Goal: Task Accomplishment & Management: Manage account settings

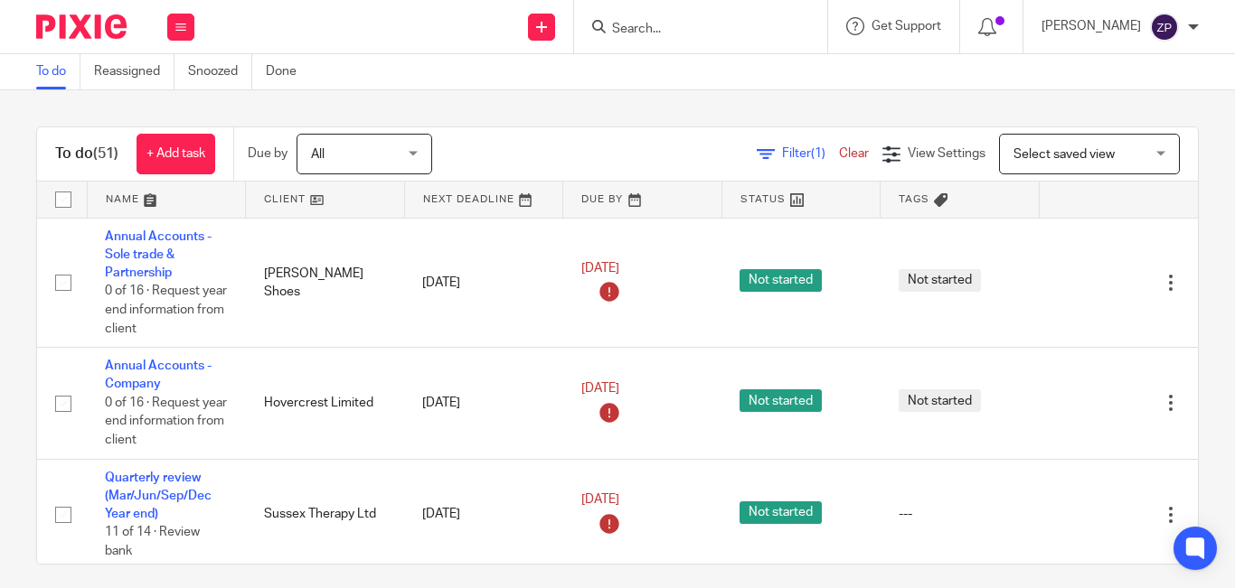
click at [583, 145] on div "Filter (1) Clear View Settings View Settings (1) Filters Clear Save Manage save…" at bounding box center [831, 154] width 734 height 41
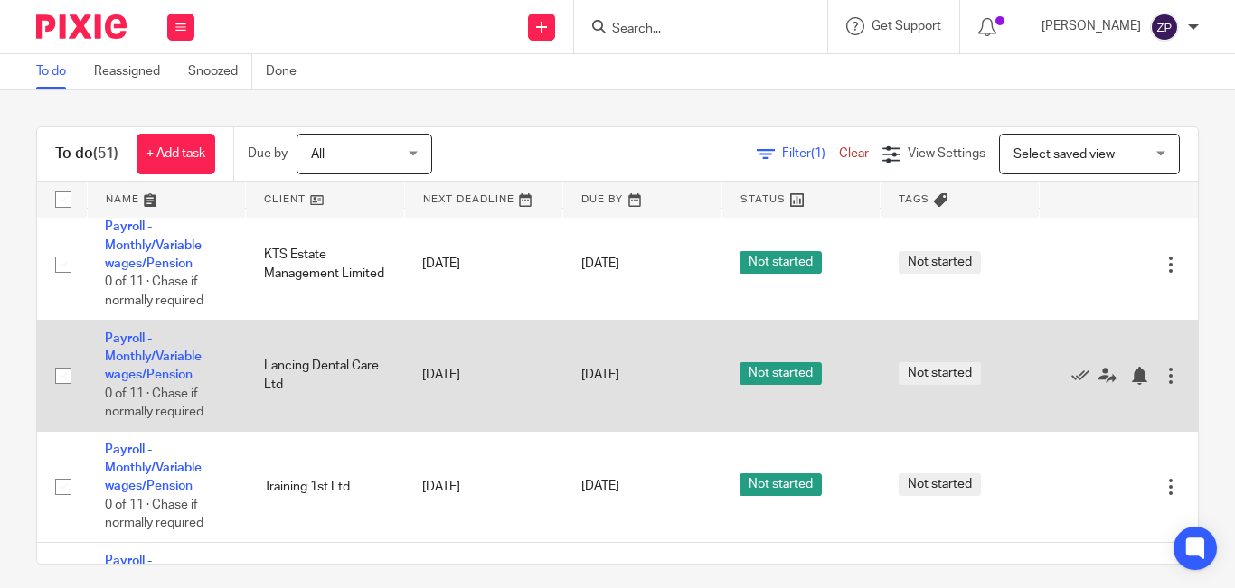
click at [146, 366] on td "Payroll - Monthly/Variable wages/Pension 0 of 11 · Chase if normally required" at bounding box center [166, 375] width 159 height 111
click at [141, 354] on link "Payroll - Monthly/Variable wages/Pension" at bounding box center [153, 358] width 97 height 50
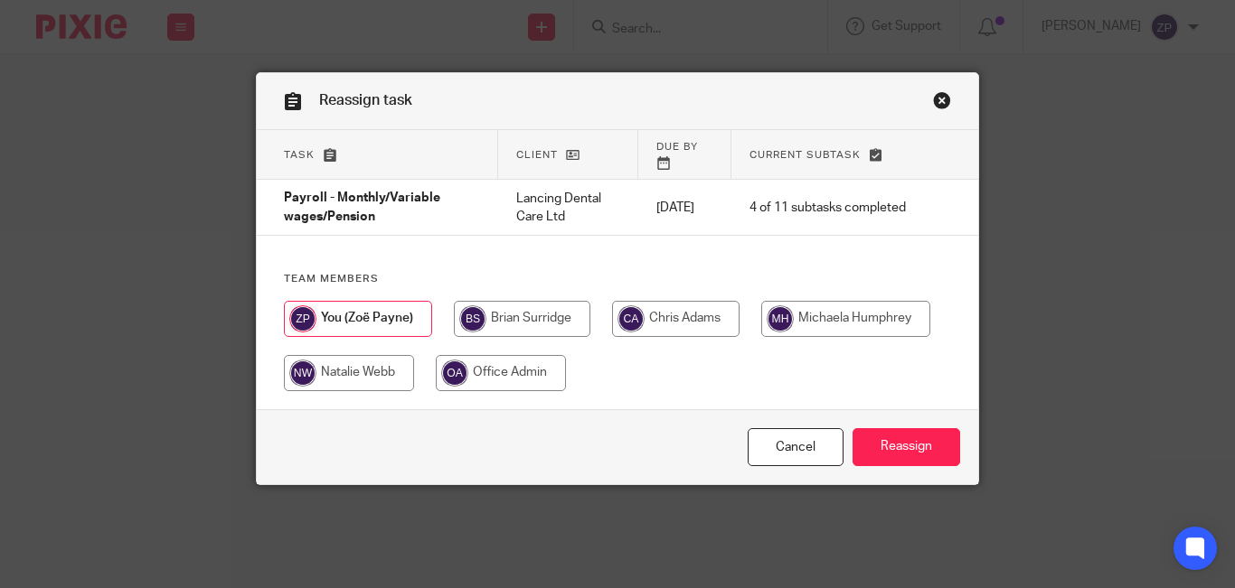
click at [663, 301] on input "radio" at bounding box center [675, 319] width 127 height 36
radio input "true"
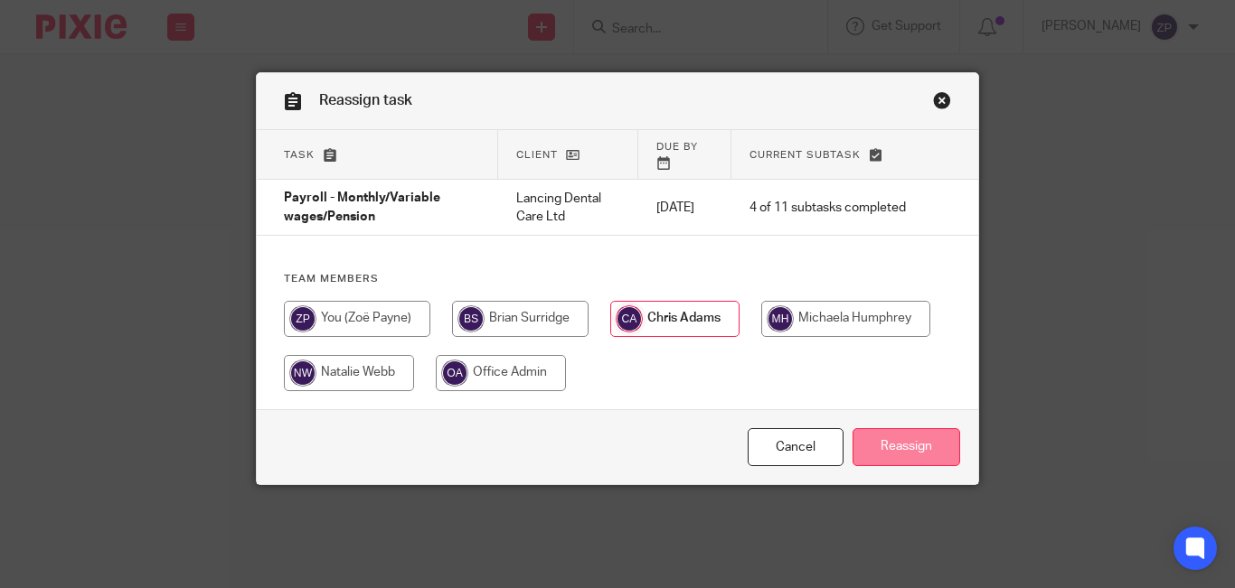
click at [893, 428] on input "Reassign" at bounding box center [906, 447] width 108 height 39
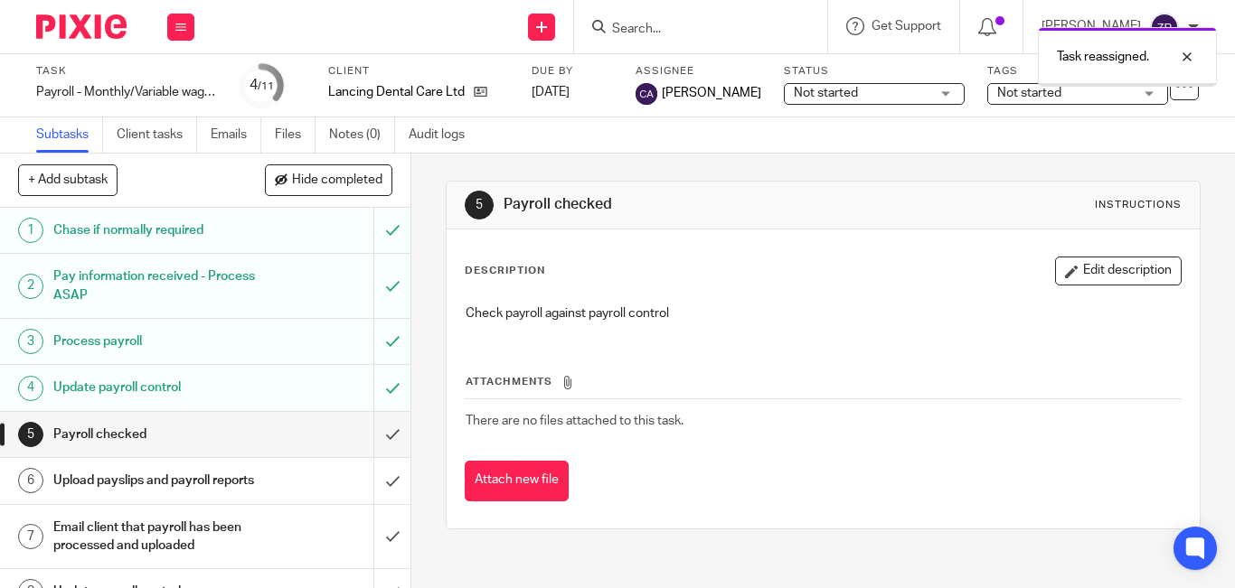
scroll to position [185, 0]
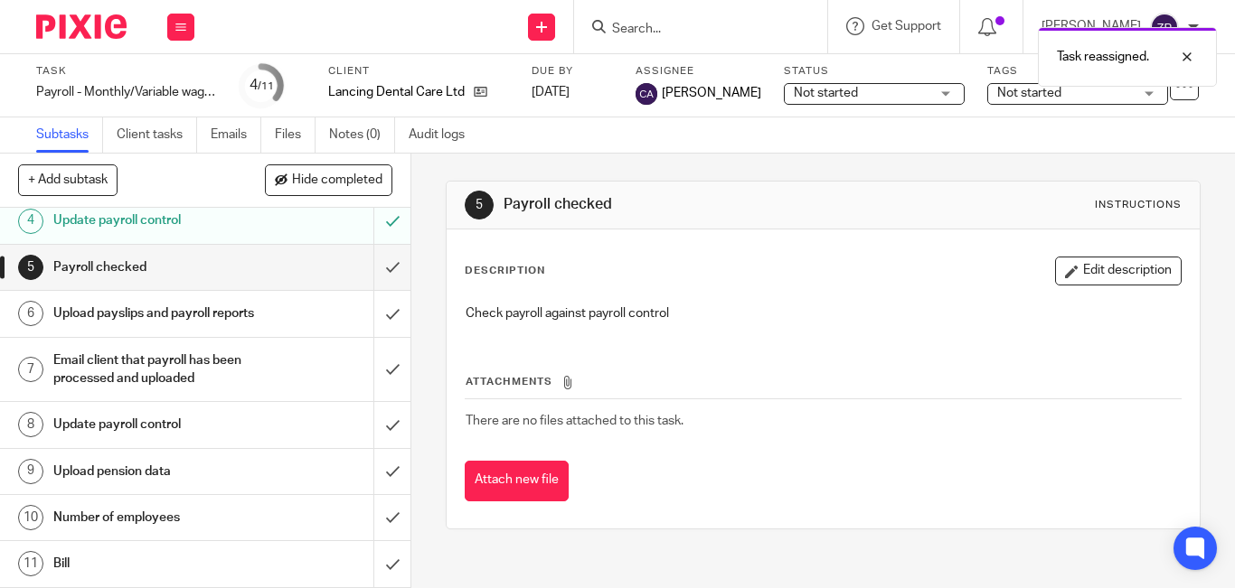
click at [196, 533] on link "10 Number of employees" at bounding box center [186, 517] width 373 height 45
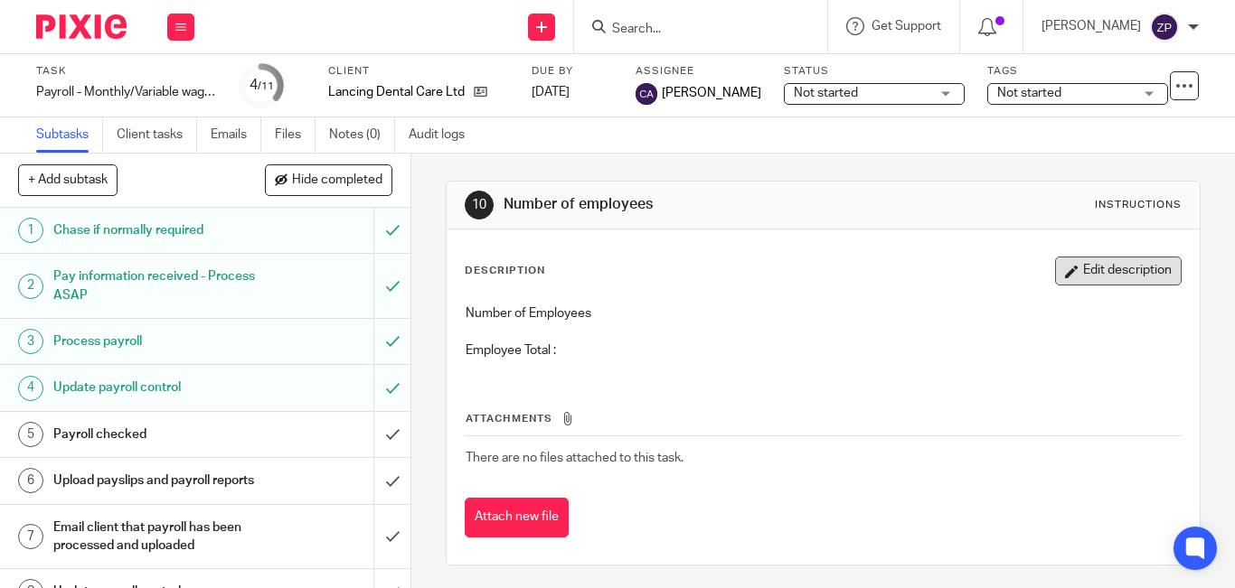
click at [1066, 267] on button "Edit description" at bounding box center [1118, 271] width 127 height 29
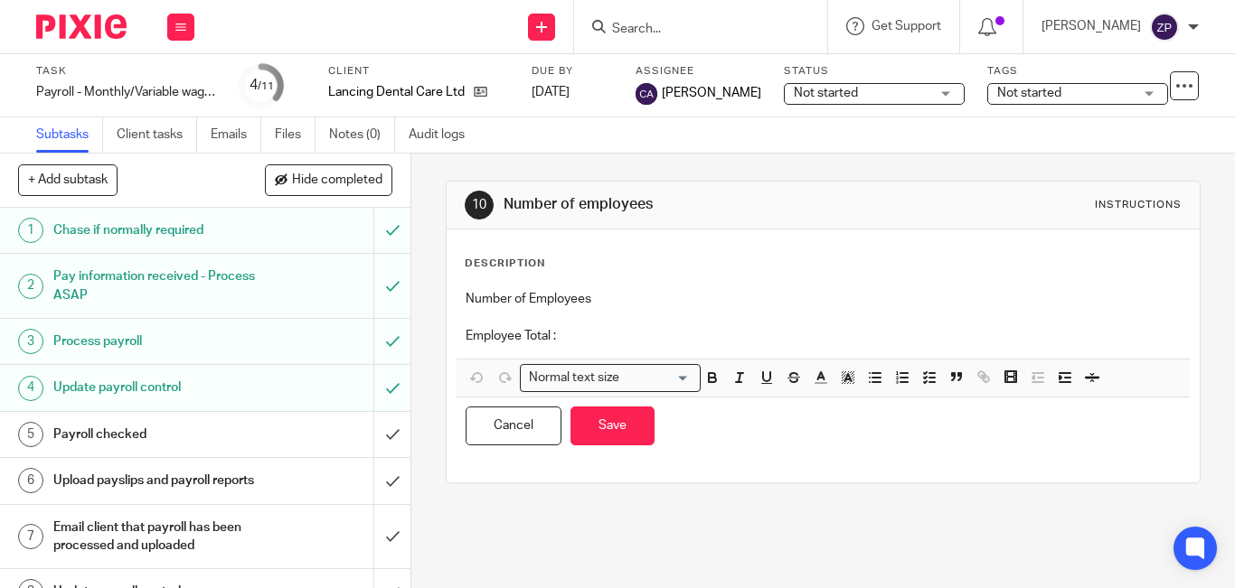
click at [600, 334] on p "Employee Total :" at bounding box center [823, 336] width 715 height 18
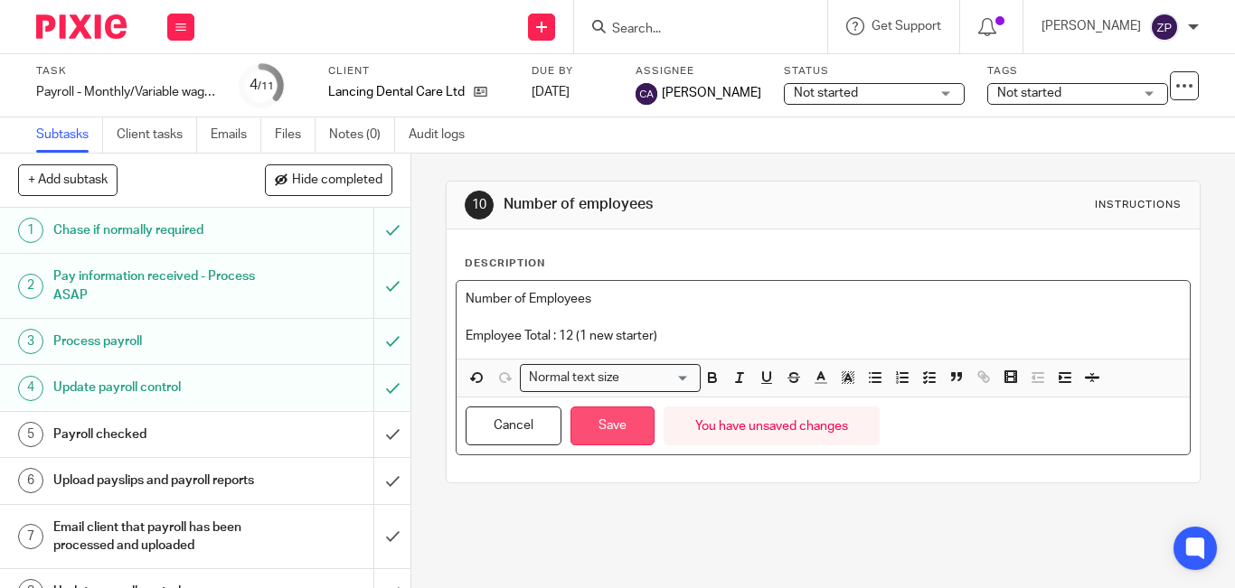
click at [611, 425] on button "Save" at bounding box center [612, 426] width 84 height 39
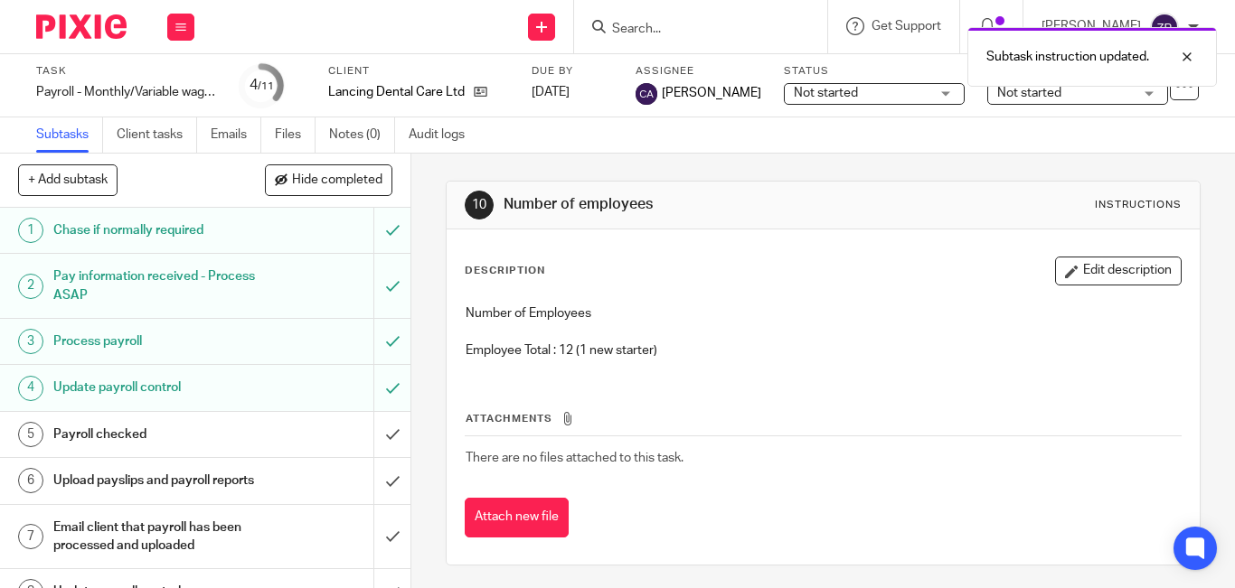
scroll to position [185, 0]
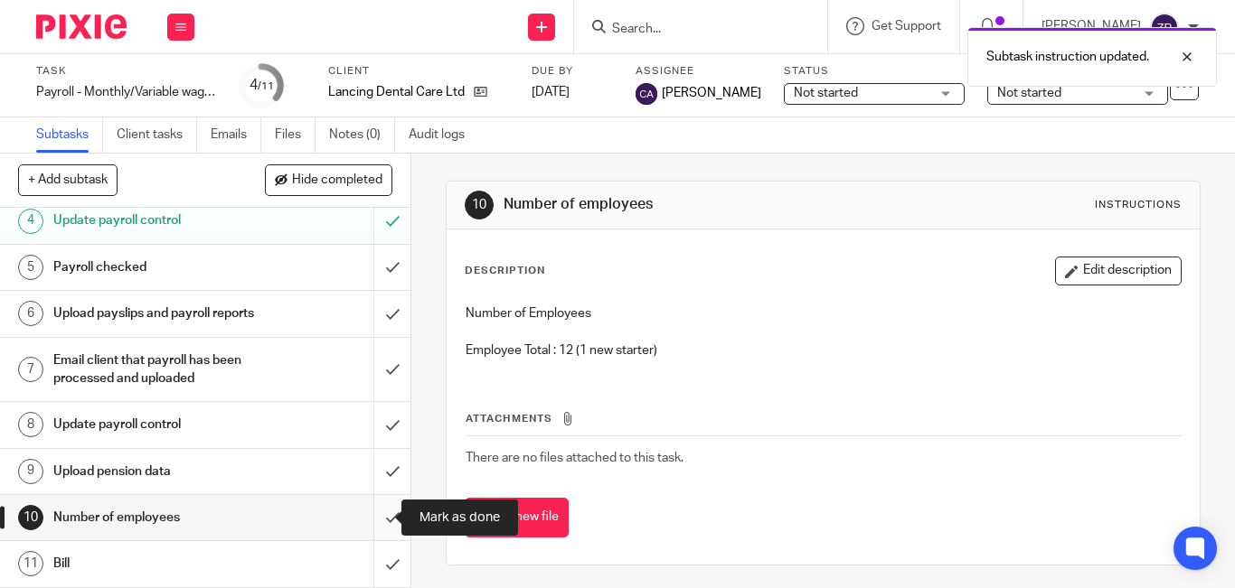
click at [381, 518] on input "submit" at bounding box center [205, 517] width 410 height 45
